Goal: Task Accomplishment & Management: Use online tool/utility

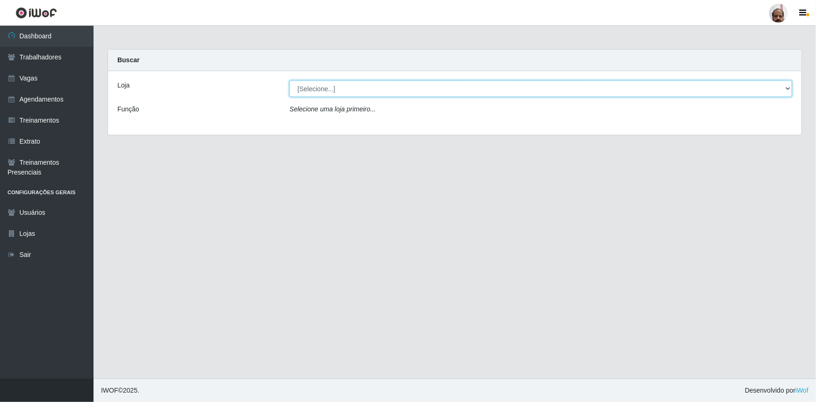
click at [787, 87] on select "[Selecione...] Mar Vermelho - Loja 05" at bounding box center [540, 88] width 503 height 16
select select "252"
click at [289, 80] on select "[Selecione...] Mar Vermelho - Loja 05" at bounding box center [540, 88] width 503 height 16
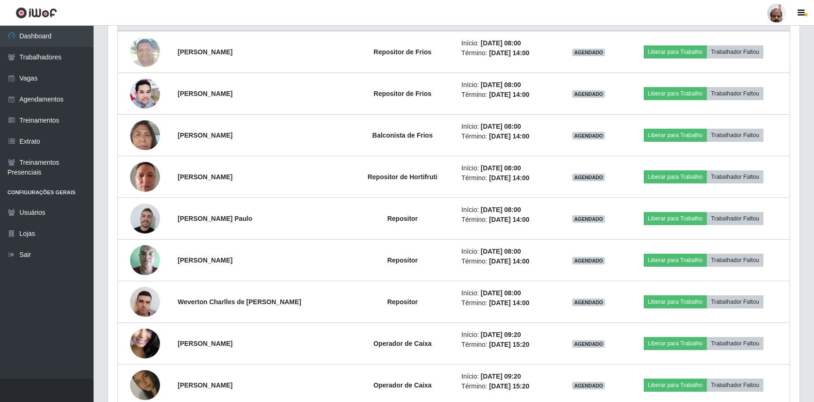
scroll to position [383, 0]
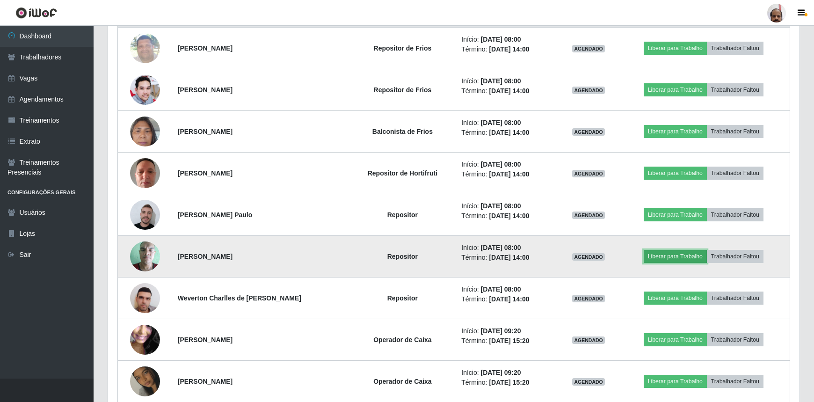
click at [668, 256] on button "Liberar para Trabalho" at bounding box center [674, 256] width 63 height 13
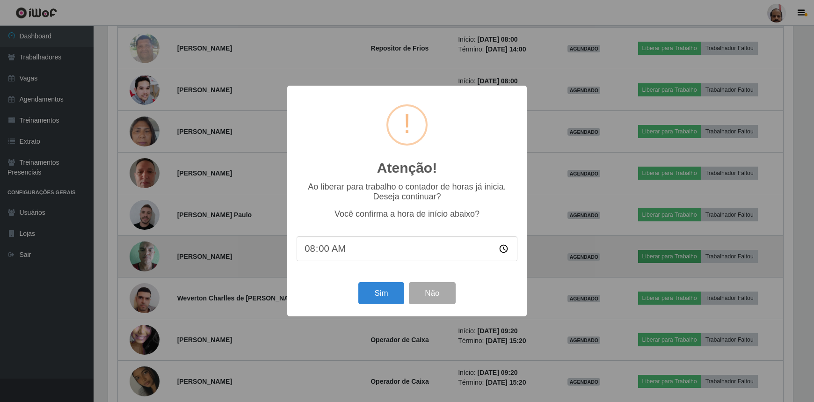
scroll to position [194, 687]
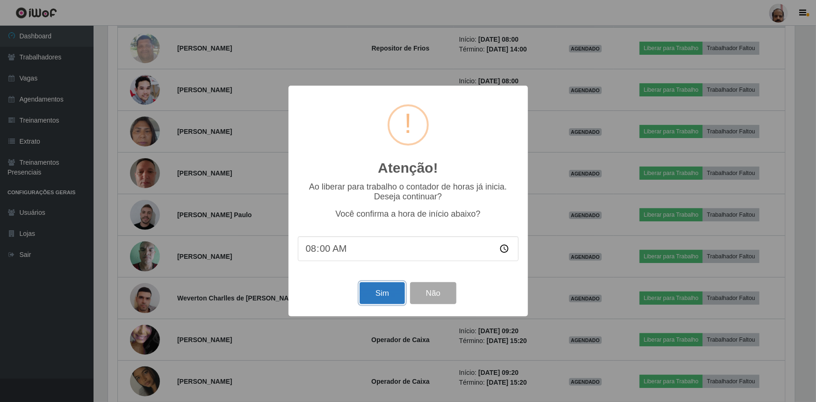
click at [372, 298] on button "Sim" at bounding box center [382, 293] width 45 height 22
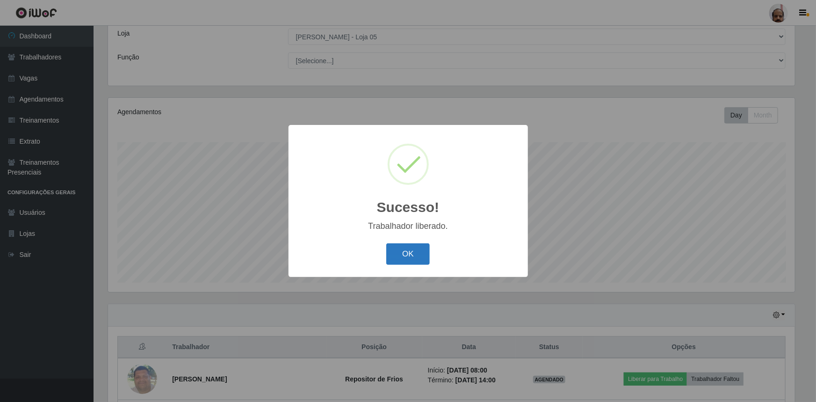
click at [419, 249] on button "OK" at bounding box center [407, 254] width 43 height 22
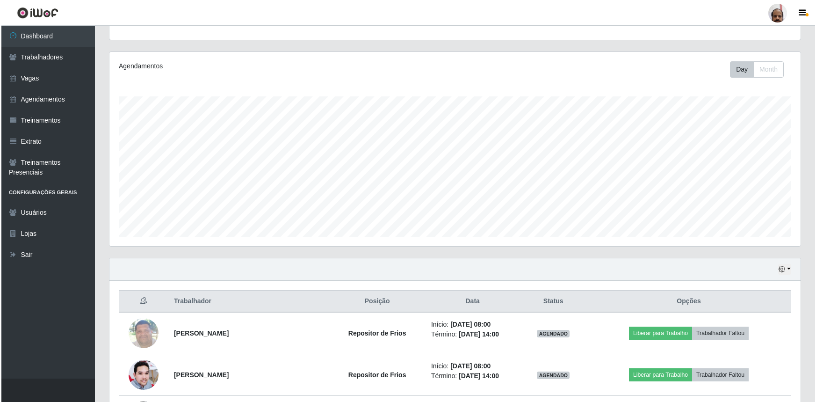
scroll to position [222, 0]
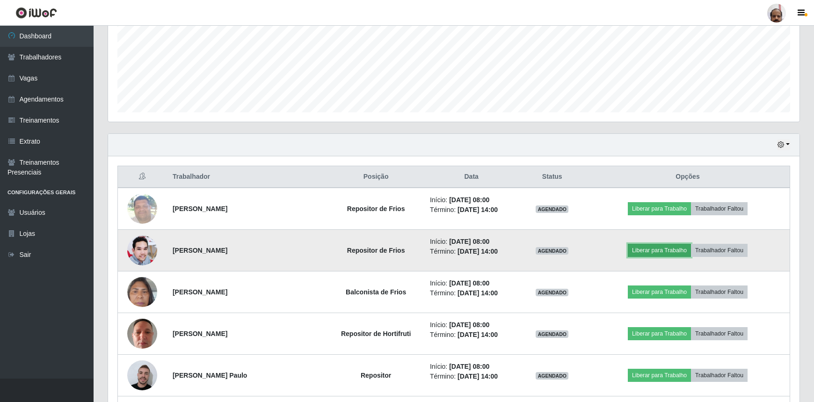
click at [647, 247] on button "Liberar para Trabalho" at bounding box center [659, 250] width 63 height 13
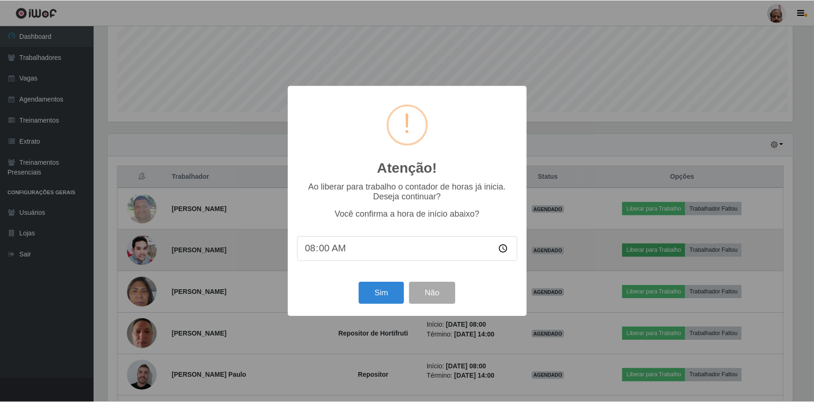
scroll to position [194, 687]
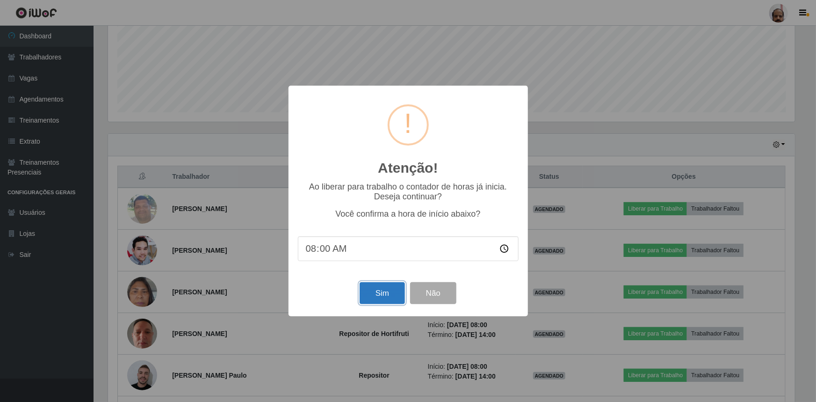
click at [384, 297] on button "Sim" at bounding box center [382, 293] width 45 height 22
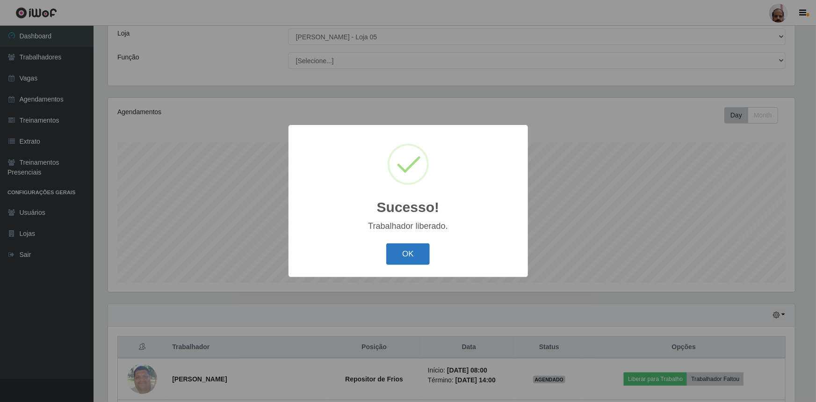
click at [397, 262] on button "OK" at bounding box center [407, 254] width 43 height 22
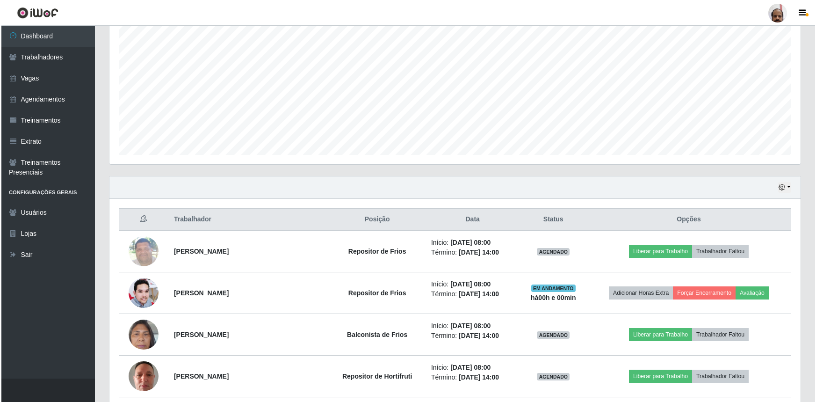
scroll to position [222, 0]
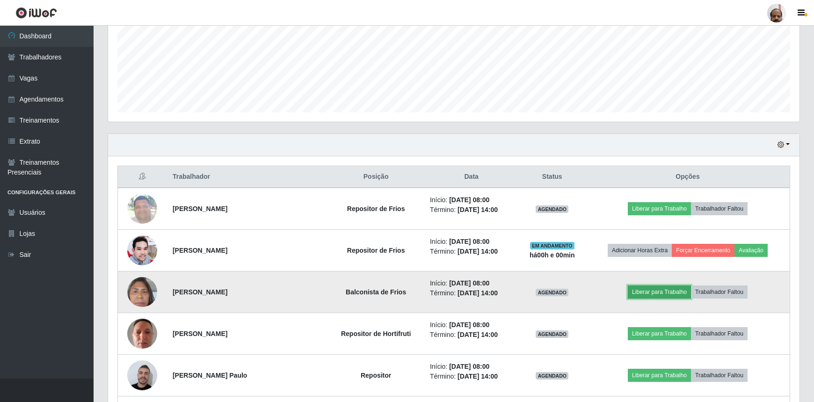
click at [643, 292] on button "Liberar para Trabalho" at bounding box center [659, 291] width 63 height 13
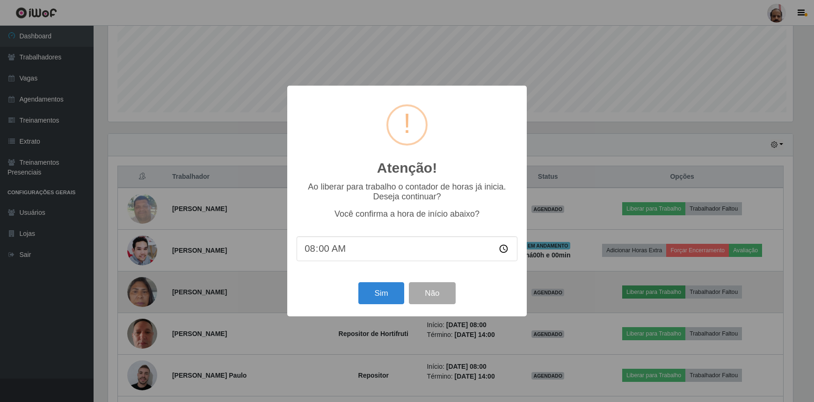
scroll to position [194, 687]
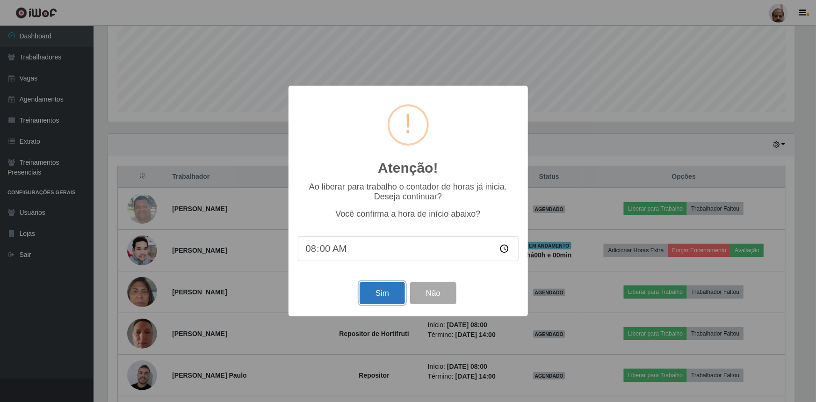
click at [374, 294] on button "Sim" at bounding box center [382, 293] width 45 height 22
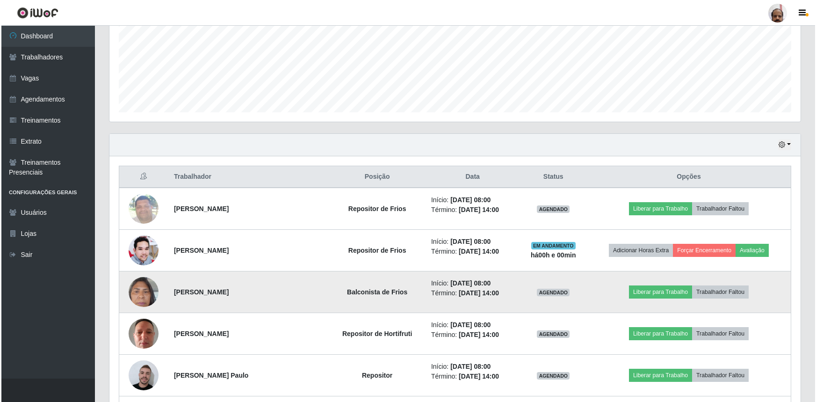
scroll to position [0, 0]
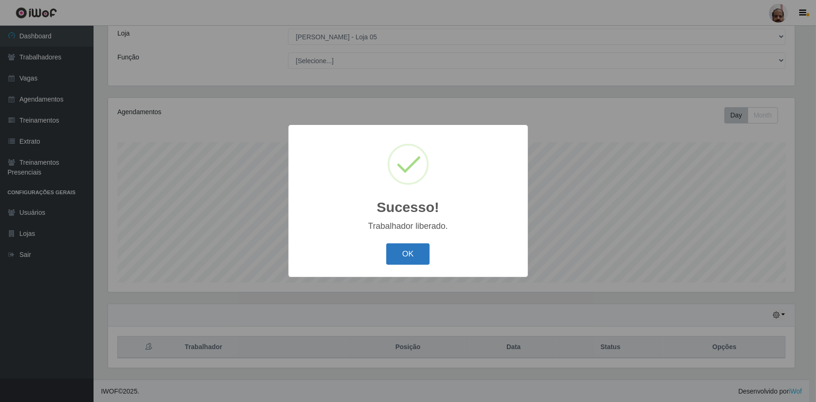
click at [403, 256] on button "OK" at bounding box center [407, 254] width 43 height 22
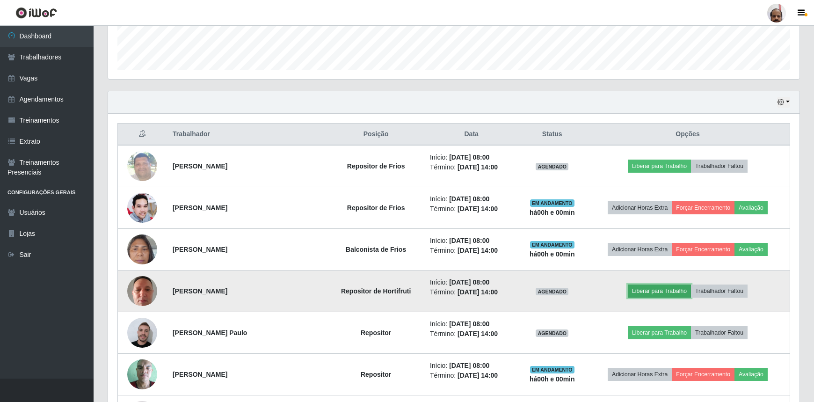
click at [639, 291] on button "Liberar para Trabalho" at bounding box center [659, 290] width 63 height 13
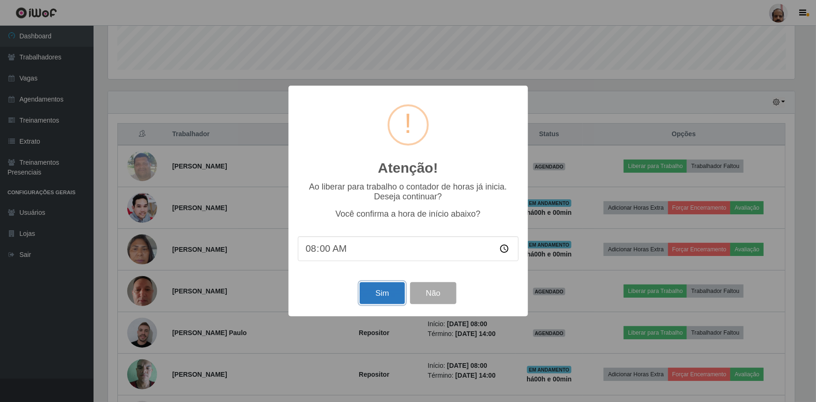
click at [382, 292] on button "Sim" at bounding box center [382, 293] width 45 height 22
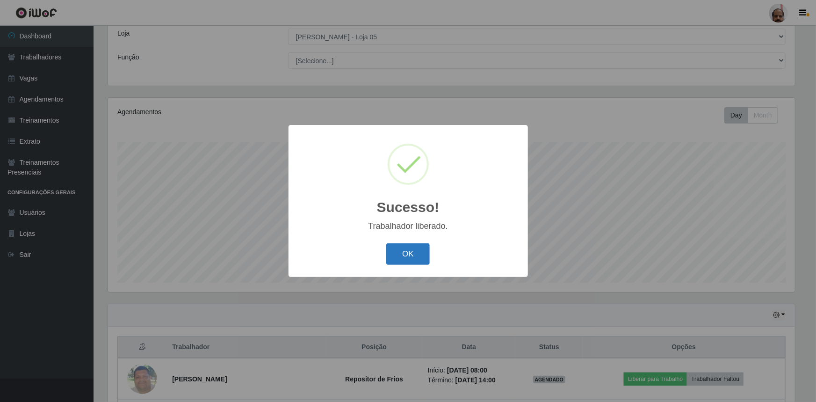
click at [398, 258] on button "OK" at bounding box center [407, 254] width 43 height 22
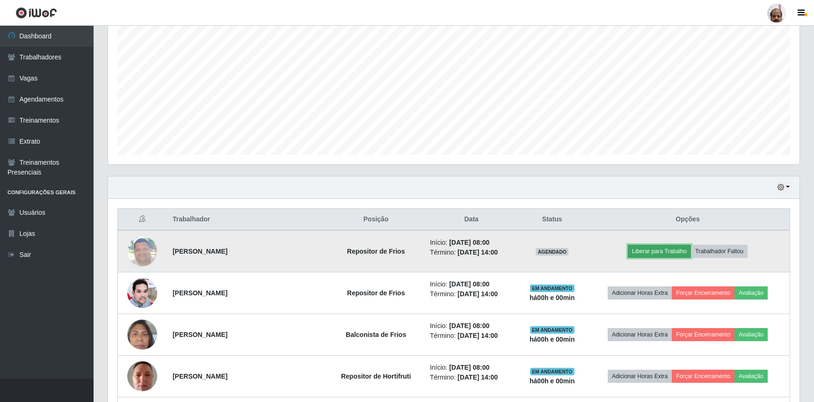
click at [649, 250] on button "Liberar para Trabalho" at bounding box center [659, 251] width 63 height 13
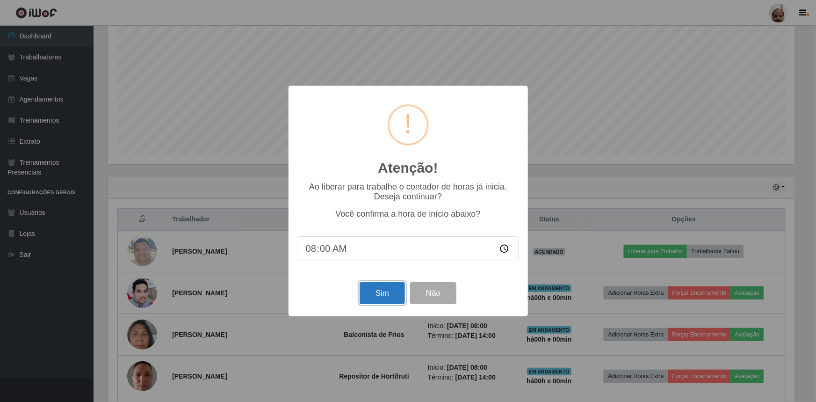
click at [394, 297] on button "Sim" at bounding box center [382, 293] width 45 height 22
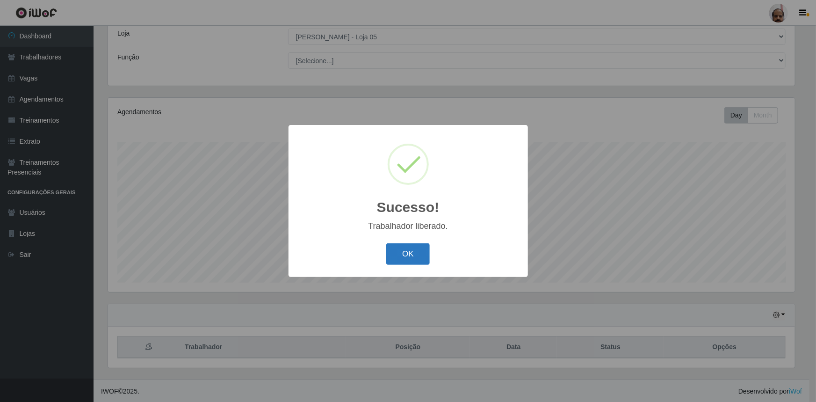
click at [419, 252] on button "OK" at bounding box center [407, 254] width 43 height 22
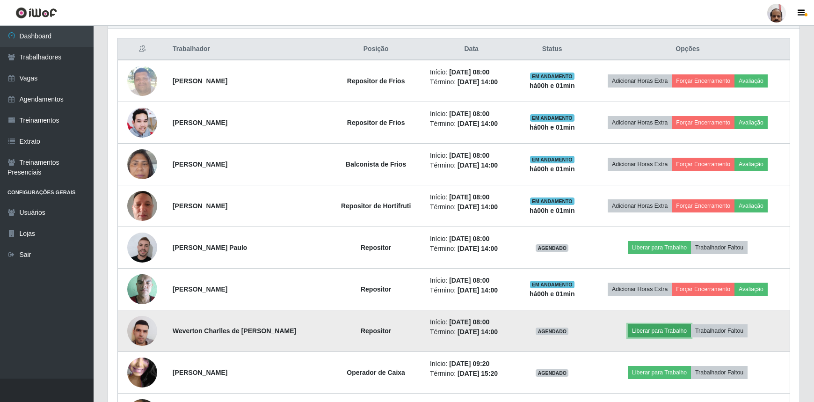
click at [654, 329] on button "Liberar para Trabalho" at bounding box center [659, 330] width 63 height 13
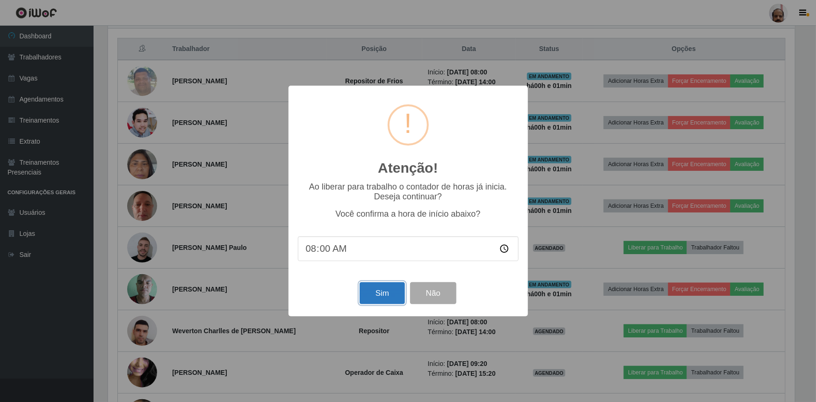
click at [376, 295] on button "Sim" at bounding box center [382, 293] width 45 height 22
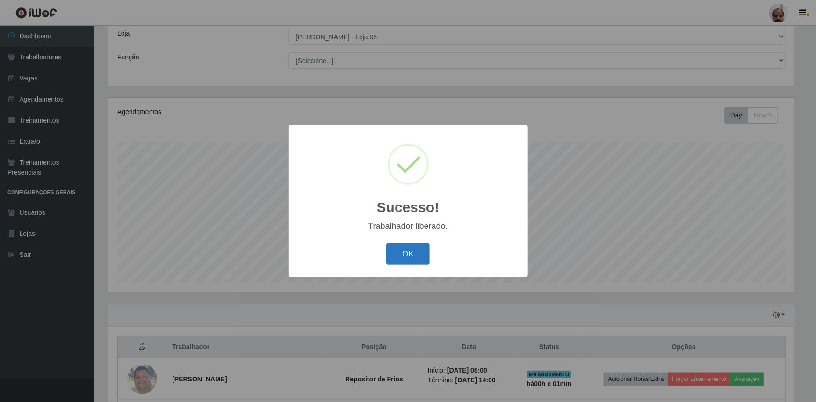
click at [414, 261] on button "OK" at bounding box center [407, 254] width 43 height 22
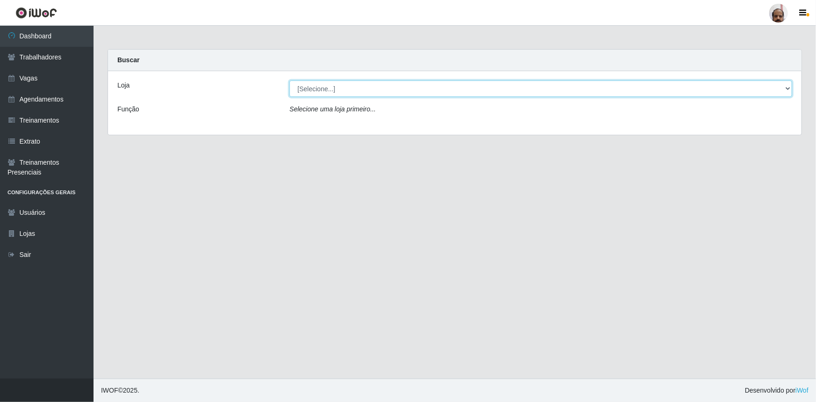
drag, startPoint x: 789, startPoint y: 86, endPoint x: 784, endPoint y: 95, distance: 10.9
click at [789, 86] on select "[Selecione...] Mar Vermelho - Loja 05" at bounding box center [540, 88] width 503 height 16
select select "252"
click at [289, 80] on select "[Selecione...] Mar Vermelho - Loja 05" at bounding box center [540, 88] width 503 height 16
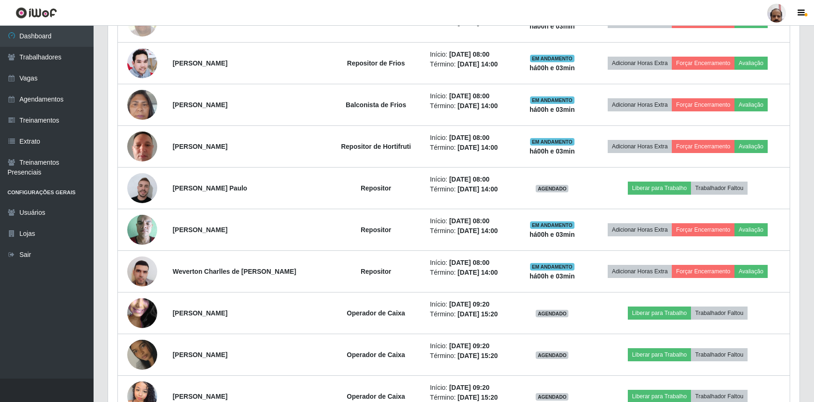
scroll to position [425, 0]
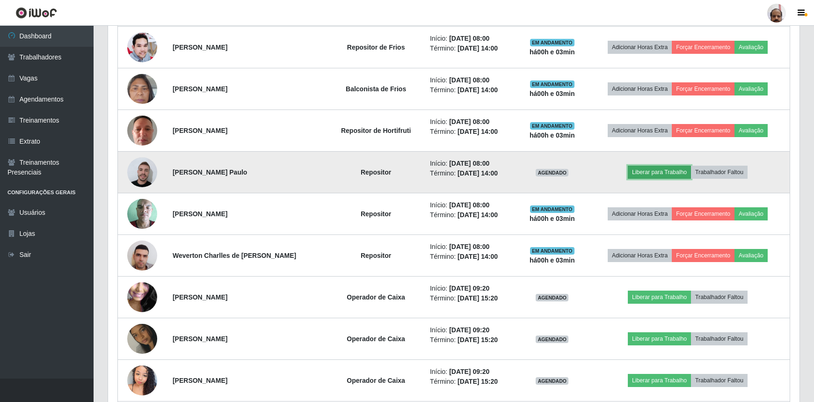
click at [670, 169] on button "Liberar para Trabalho" at bounding box center [659, 172] width 63 height 13
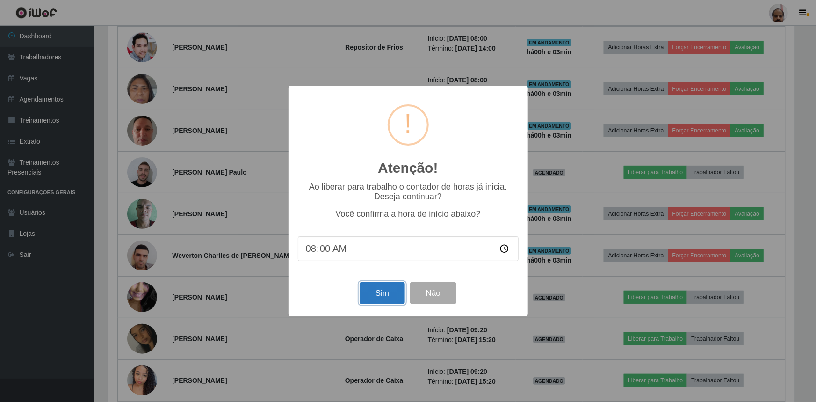
click at [383, 292] on button "Sim" at bounding box center [382, 293] width 45 height 22
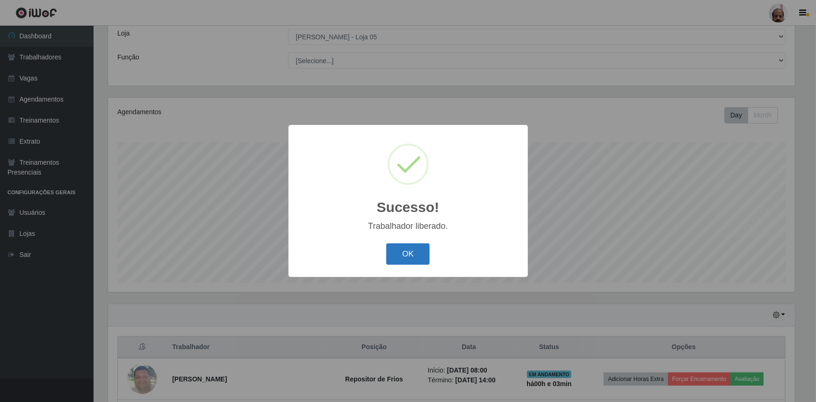
click at [395, 264] on button "OK" at bounding box center [407, 254] width 43 height 22
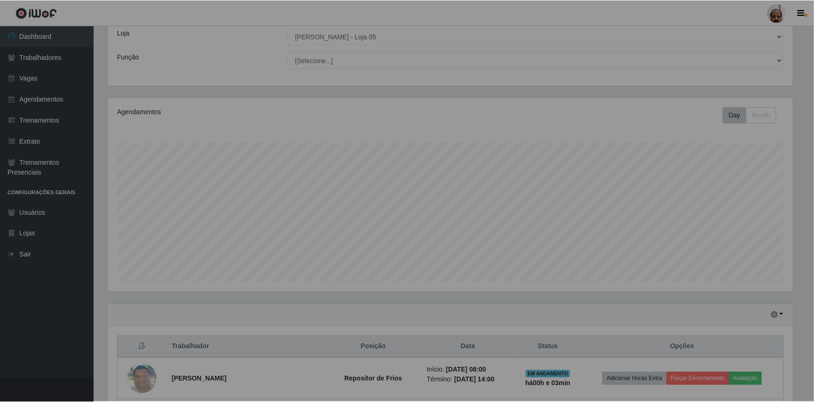
scroll to position [194, 691]
